Goal: Task Accomplishment & Management: Manage account settings

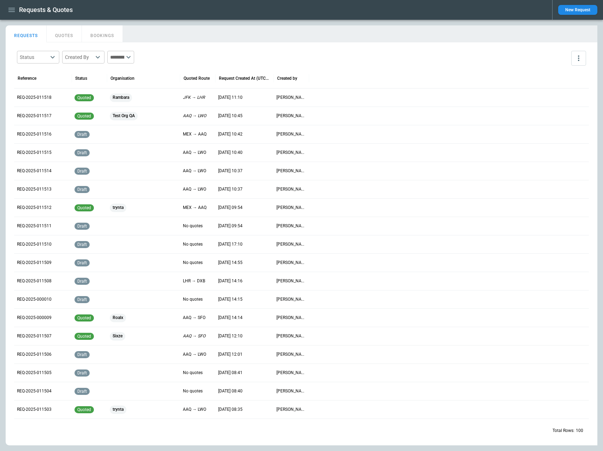
click at [12, 11] on icon "button" at bounding box center [11, 10] width 8 height 8
click at [29, 85] on li "Settings" at bounding box center [32, 84] width 53 height 12
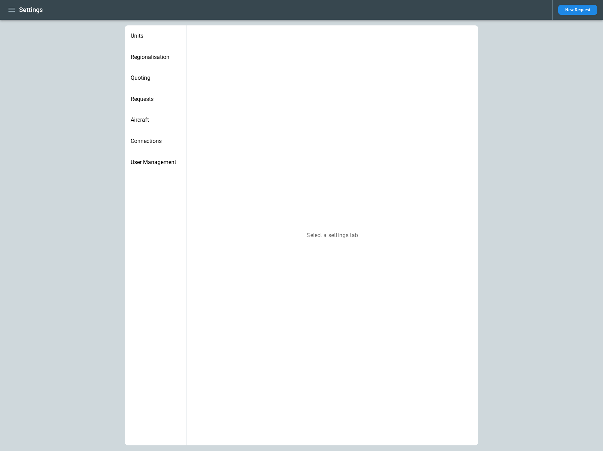
click at [149, 143] on span "Connections" at bounding box center [156, 141] width 50 height 7
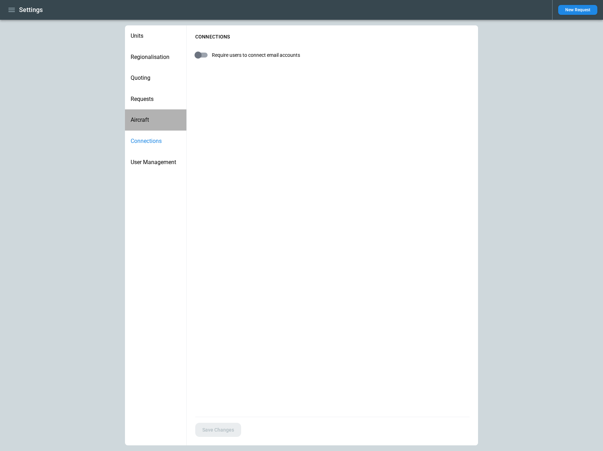
click at [149, 127] on div "Aircraft" at bounding box center [155, 119] width 61 height 21
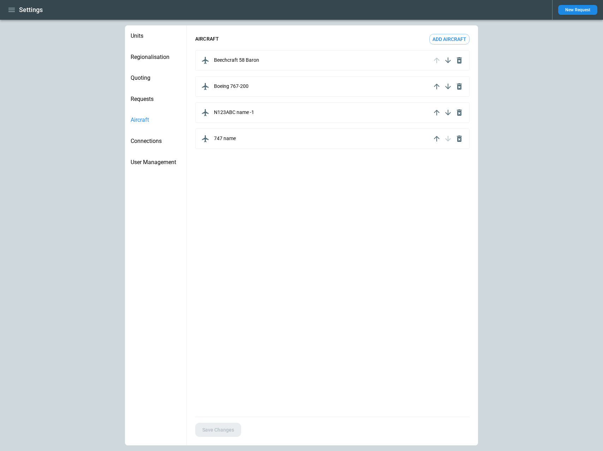
click at [151, 100] on span "Requests" at bounding box center [156, 99] width 50 height 7
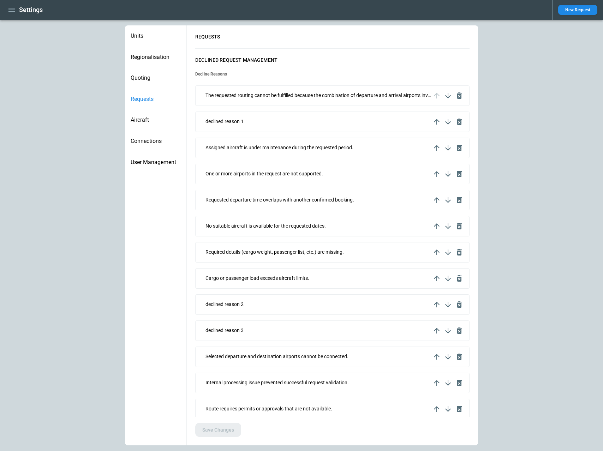
click at [148, 79] on span "Quoting" at bounding box center [156, 78] width 50 height 7
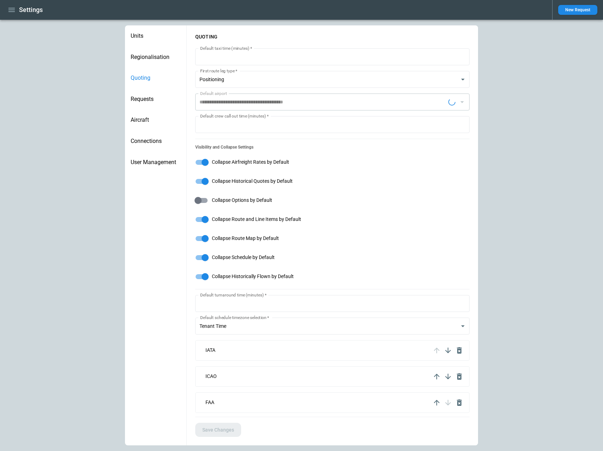
type input "**********"
click at [150, 124] on div "Aircraft" at bounding box center [155, 119] width 61 height 21
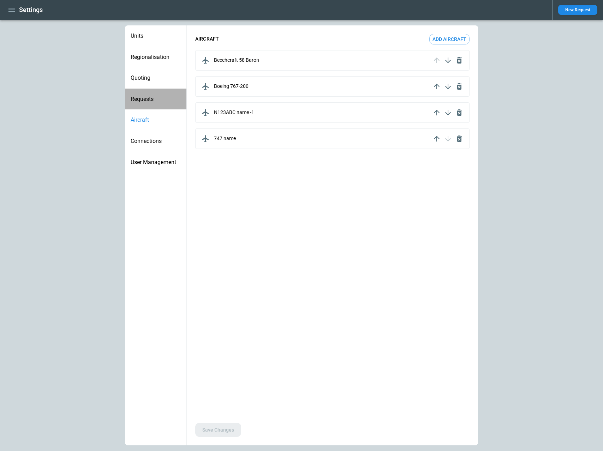
click at [150, 100] on span "Requests" at bounding box center [156, 99] width 50 height 7
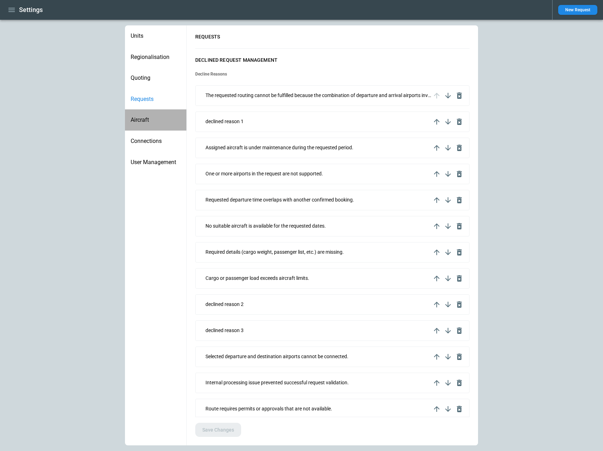
click at [148, 123] on span "Aircraft" at bounding box center [156, 120] width 50 height 7
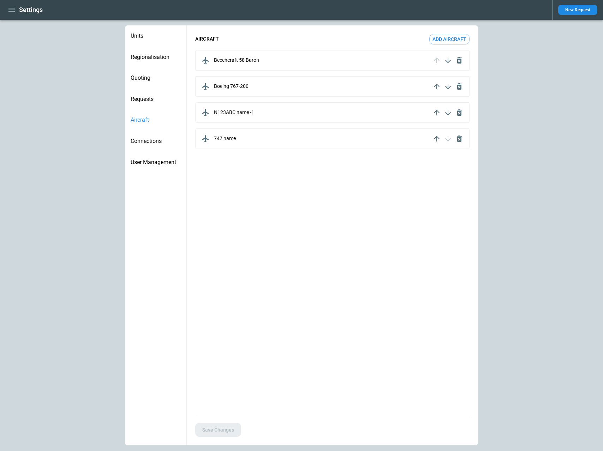
click at [151, 136] on div "Connections" at bounding box center [155, 141] width 61 height 21
